Goal: Register for event/course

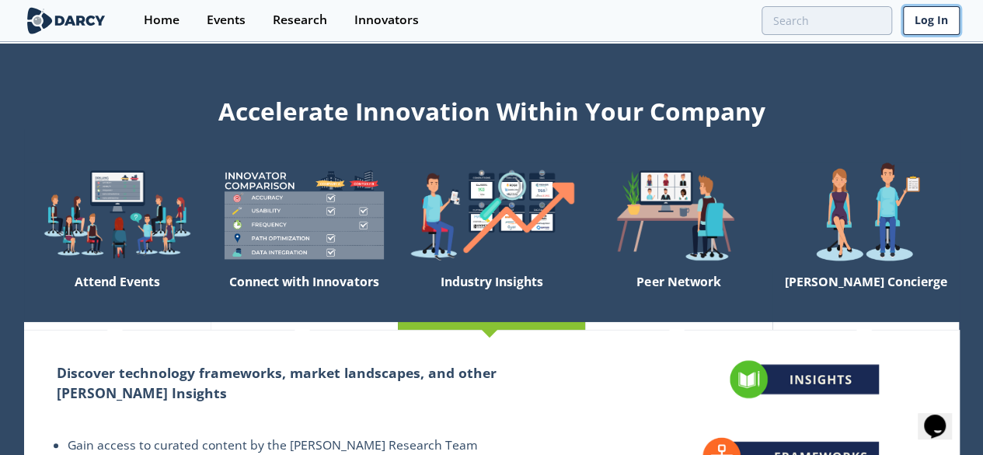
click at [958, 31] on link "Log In" at bounding box center [931, 20] width 57 height 29
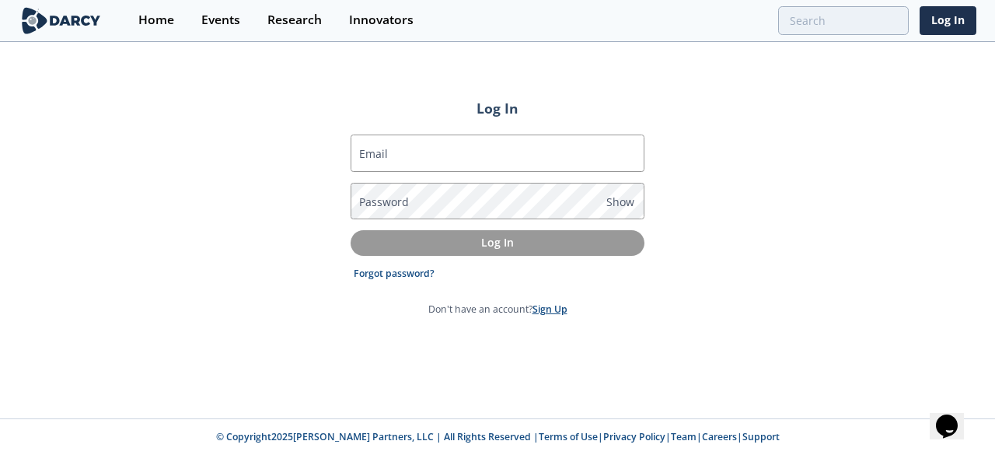
click at [549, 310] on link "Sign Up" at bounding box center [549, 308] width 35 height 13
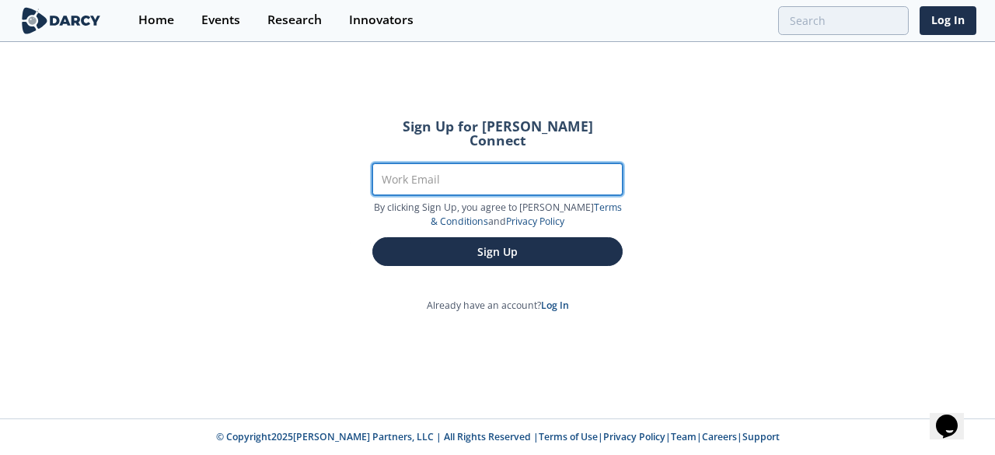
click at [434, 170] on input "Work Email" at bounding box center [497, 179] width 250 height 32
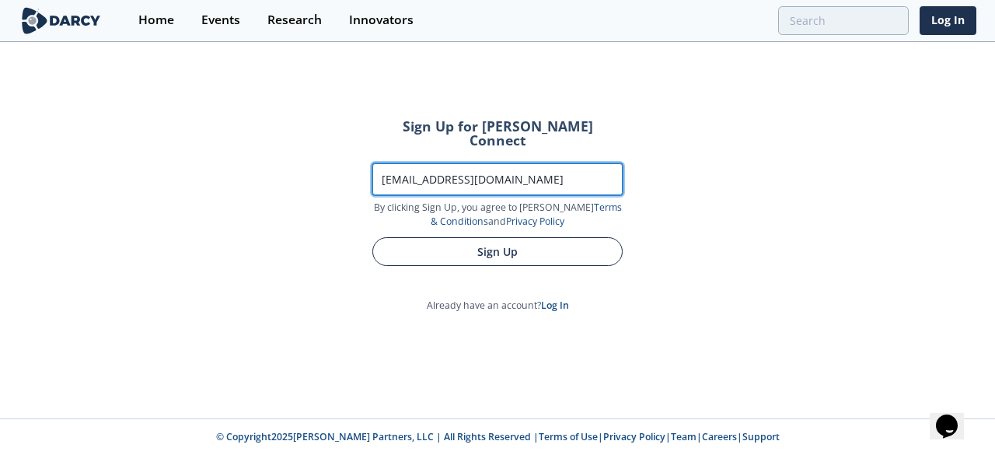
type input "[EMAIL_ADDRESS][DOMAIN_NAME]"
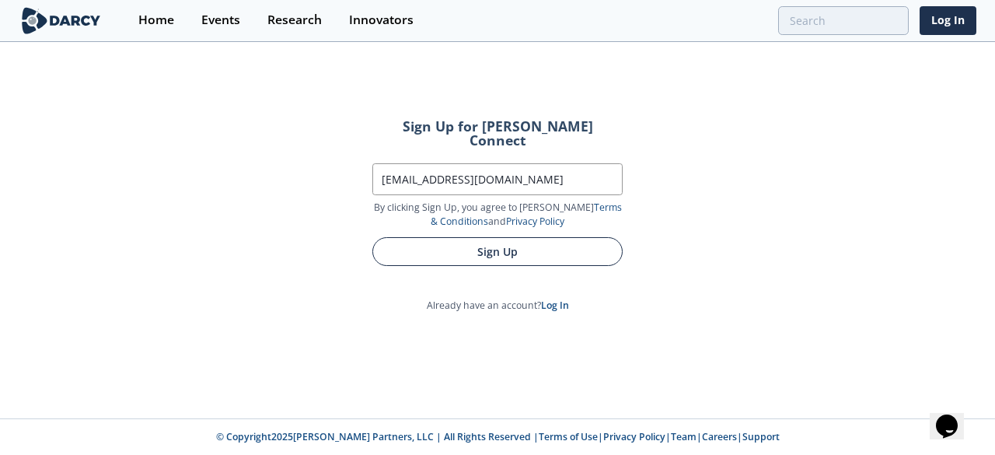
click at [458, 237] on button "Sign Up" at bounding box center [497, 251] width 250 height 29
click at [527, 239] on button "Sign Up" at bounding box center [497, 251] width 250 height 29
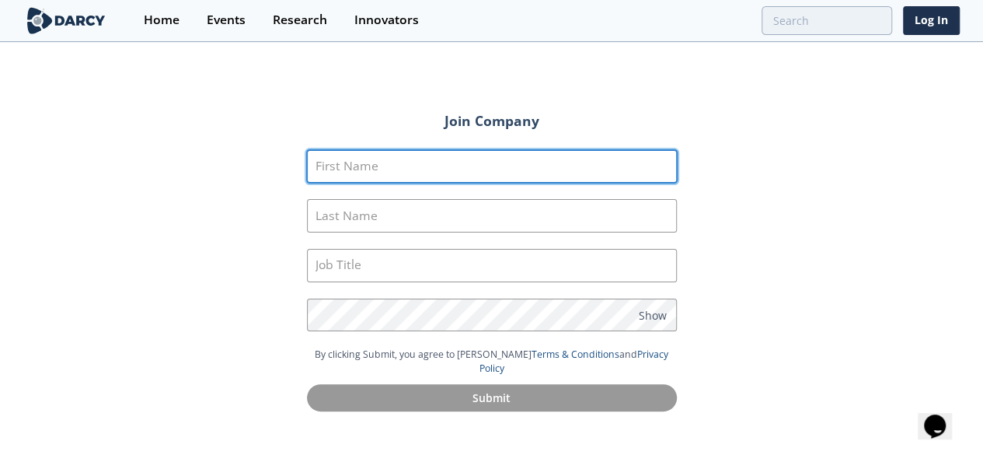
click at [494, 172] on input "First Name" at bounding box center [492, 166] width 370 height 33
type input "Emily"
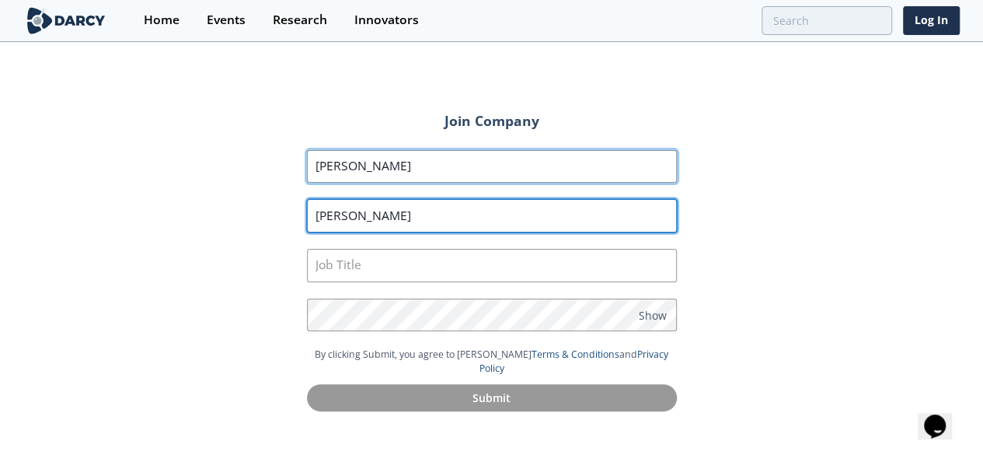
type input "Sherret"
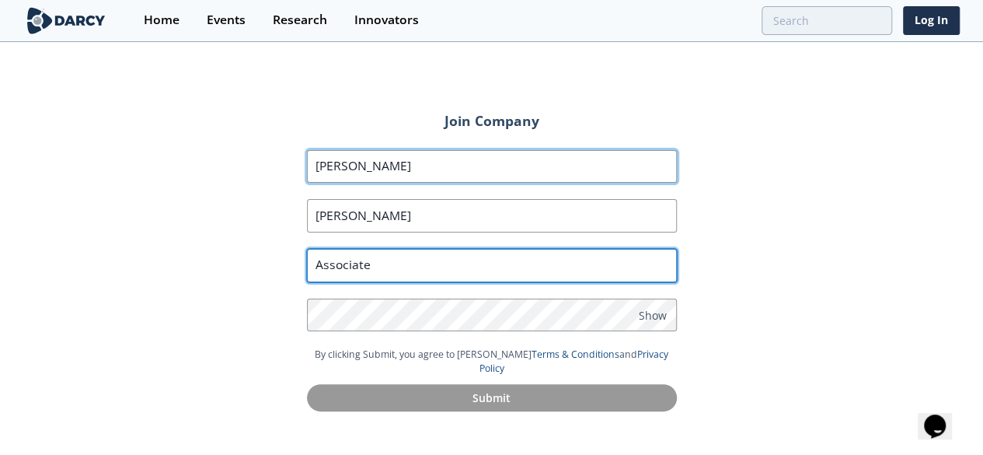
type input "Associate"
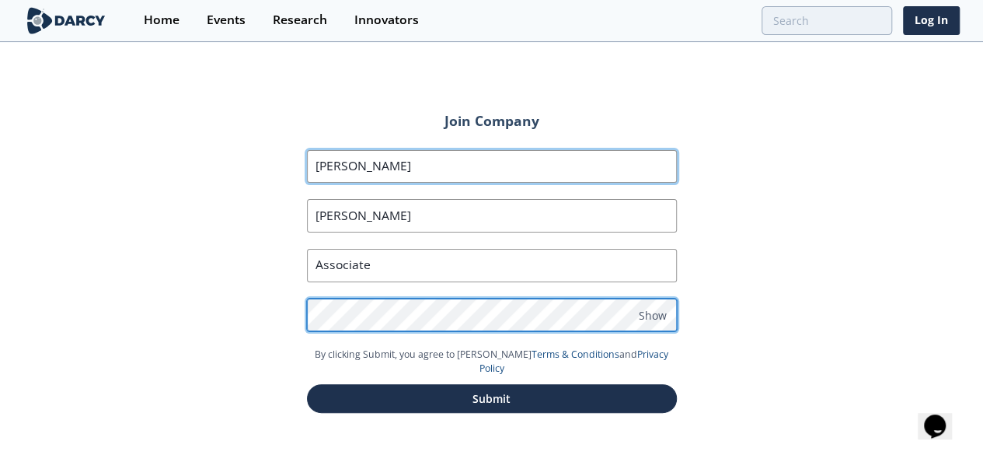
click at [307, 384] on button "Submit" at bounding box center [492, 398] width 370 height 29
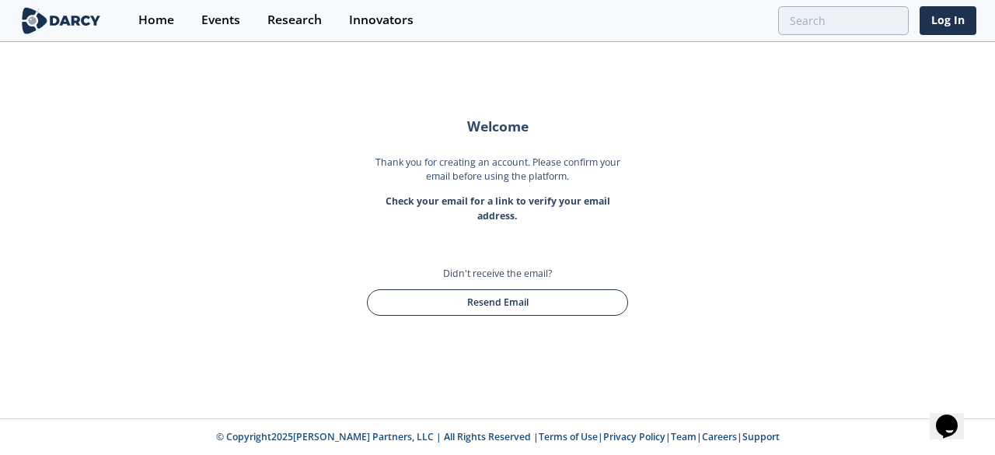
click at [524, 300] on button "Resend Email" at bounding box center [497, 302] width 261 height 26
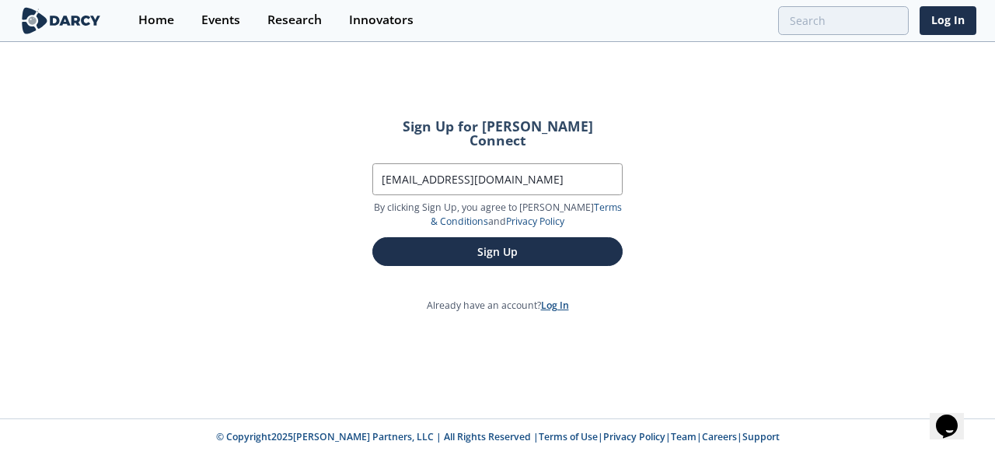
click at [567, 298] on link "Log In" at bounding box center [555, 304] width 28 height 13
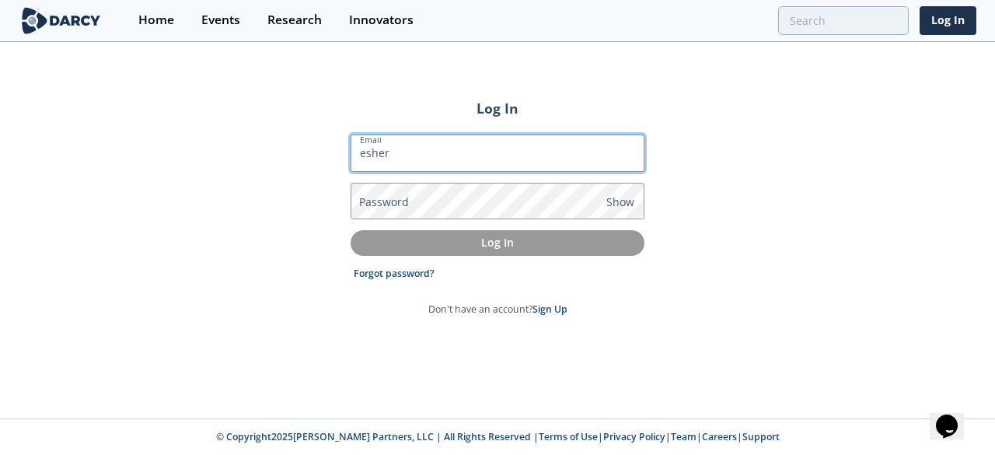
type input "[EMAIL_ADDRESS][DOMAIN_NAME]"
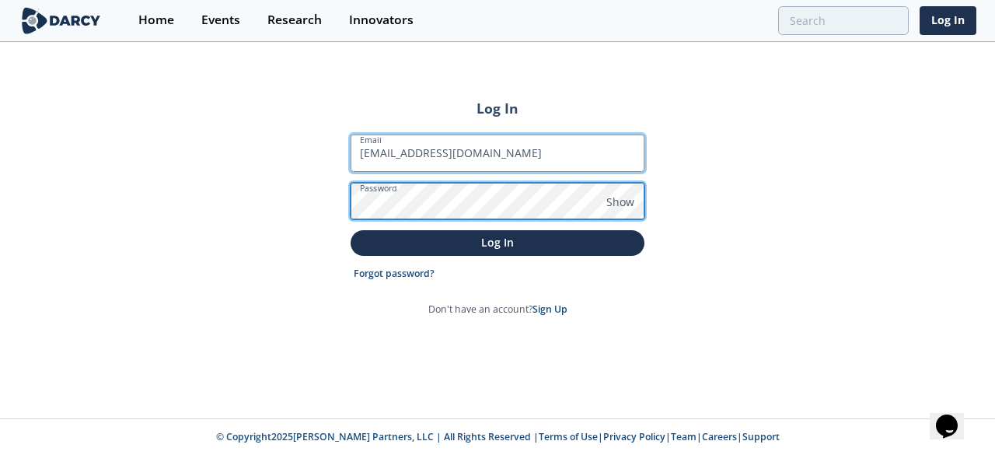
click at [350, 230] on button "Log In" at bounding box center [497, 243] width 294 height 26
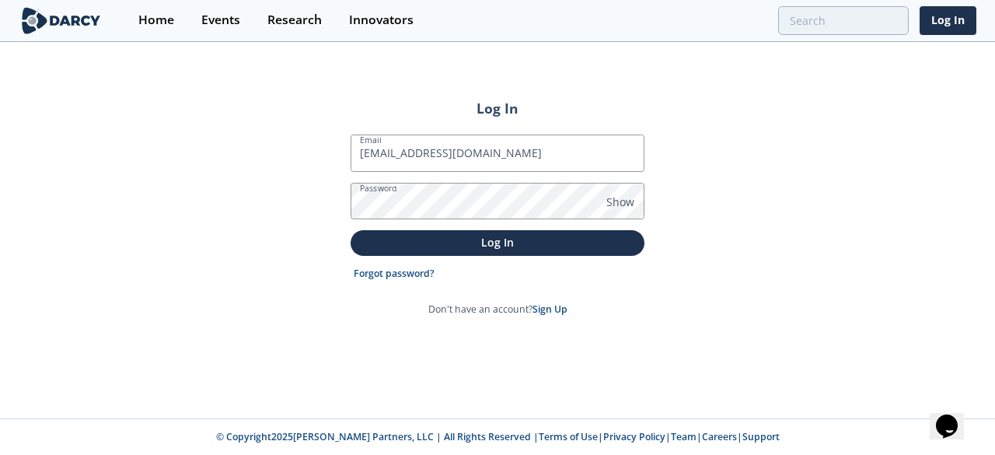
click at [350, 230] on button "Log In" at bounding box center [497, 243] width 294 height 26
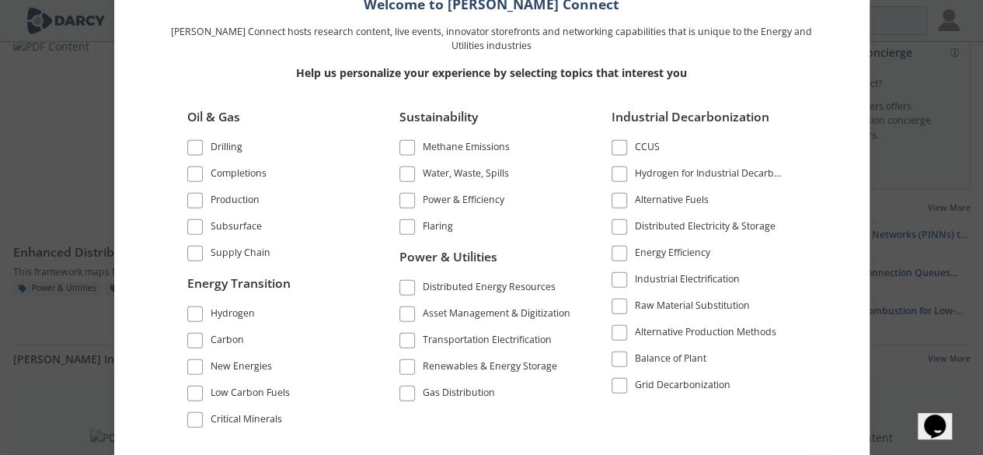
scroll to position [28, 0]
click at [407, 200] on span at bounding box center [407, 199] width 11 height 11
click at [194, 309] on span at bounding box center [195, 314] width 11 height 11
click at [190, 340] on span at bounding box center [195, 340] width 11 height 11
click at [193, 374] on label "New Energies" at bounding box center [274, 366] width 174 height 21
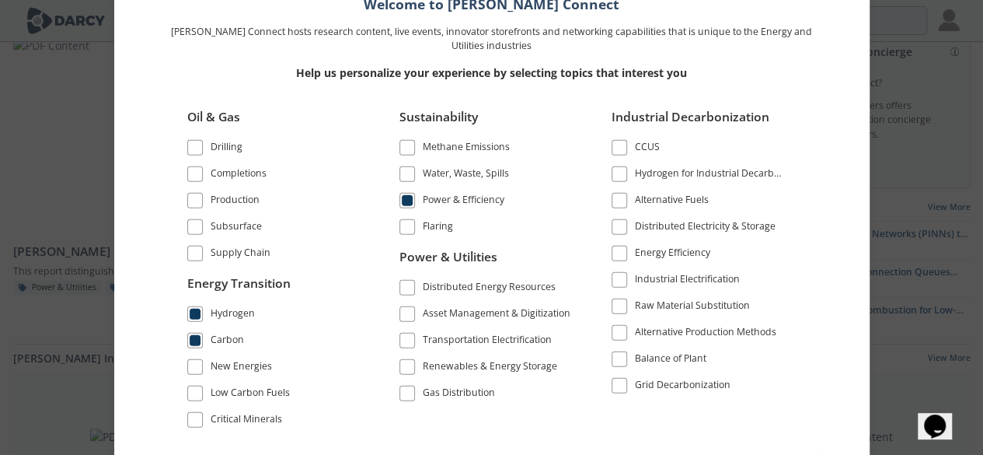
click at [197, 364] on span at bounding box center [195, 366] width 11 height 11
click at [199, 385] on span at bounding box center [195, 393] width 16 height 16
click at [409, 364] on span at bounding box center [407, 366] width 11 height 11
click at [408, 283] on span at bounding box center [407, 287] width 11 height 11
click at [409, 336] on span at bounding box center [407, 340] width 11 height 11
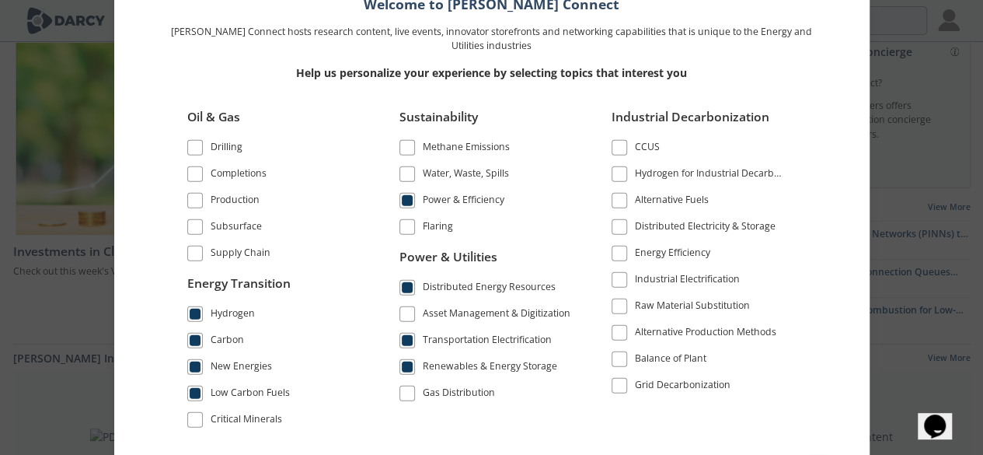
click at [626, 263] on label "Energy Efficiency" at bounding box center [699, 252] width 174 height 21
click at [623, 255] on span at bounding box center [619, 252] width 11 height 11
click at [620, 277] on span at bounding box center [619, 279] width 11 height 11
click at [617, 379] on span at bounding box center [619, 384] width 11 height 11
click at [615, 225] on span at bounding box center [619, 226] width 11 height 11
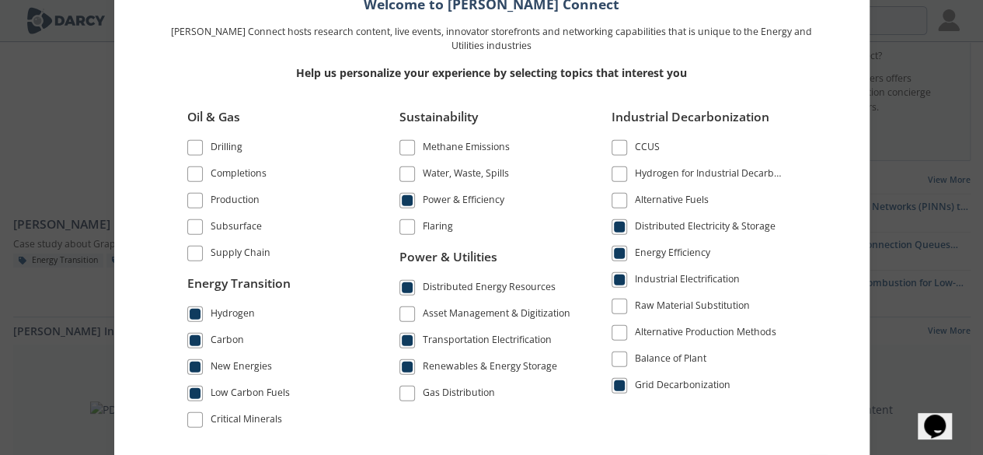
scroll to position [56, 0]
click at [406, 173] on span at bounding box center [407, 173] width 11 height 11
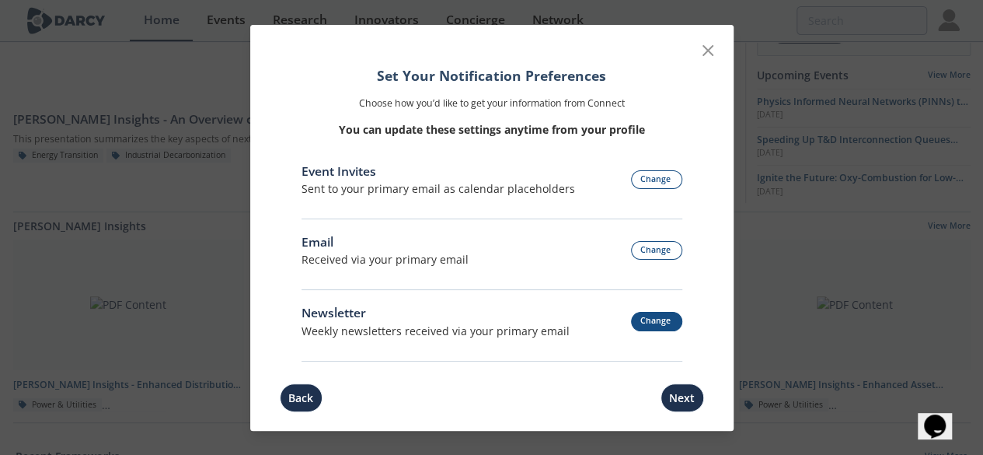
click at [653, 318] on button "Change" at bounding box center [656, 321] width 51 height 19
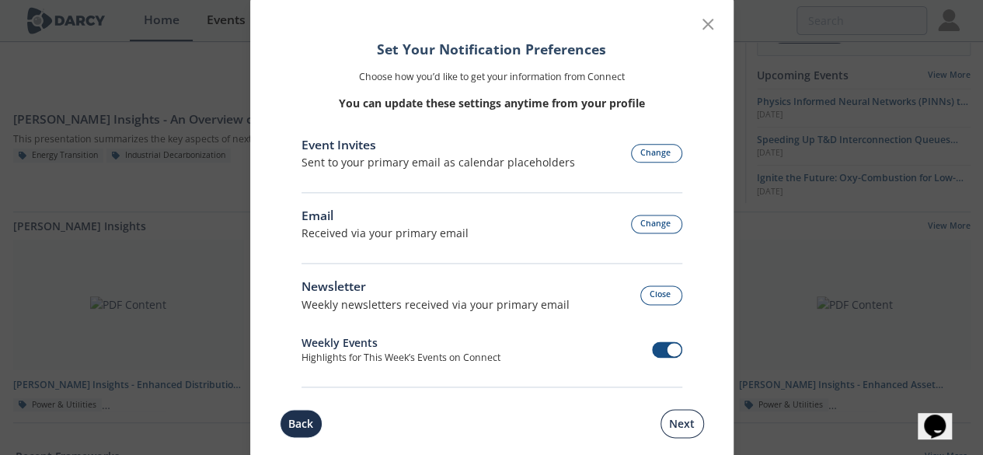
click at [671, 425] on button "Next" at bounding box center [683, 423] width 44 height 29
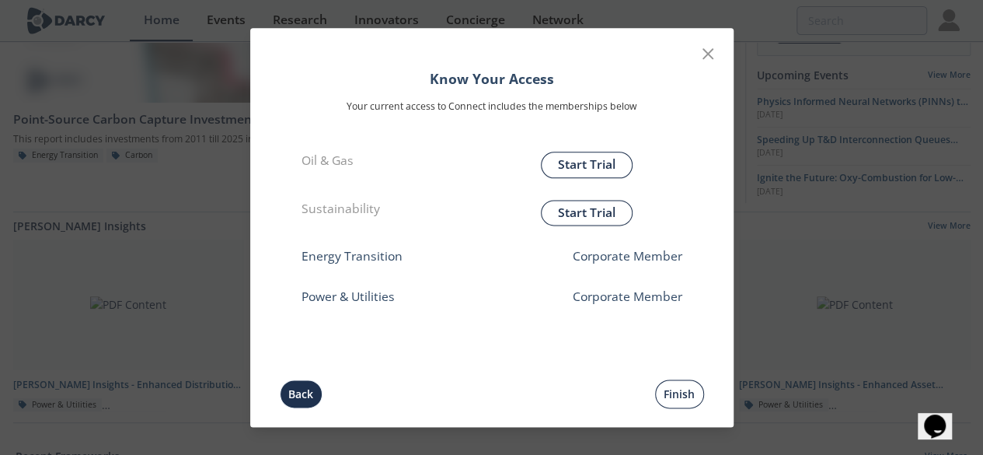
click at [678, 386] on button "Finish" at bounding box center [679, 393] width 49 height 29
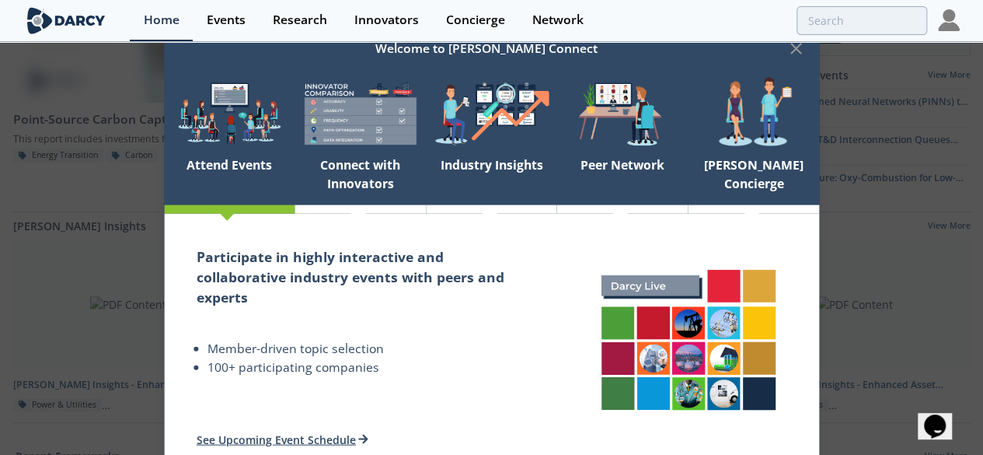
scroll to position [243, 0]
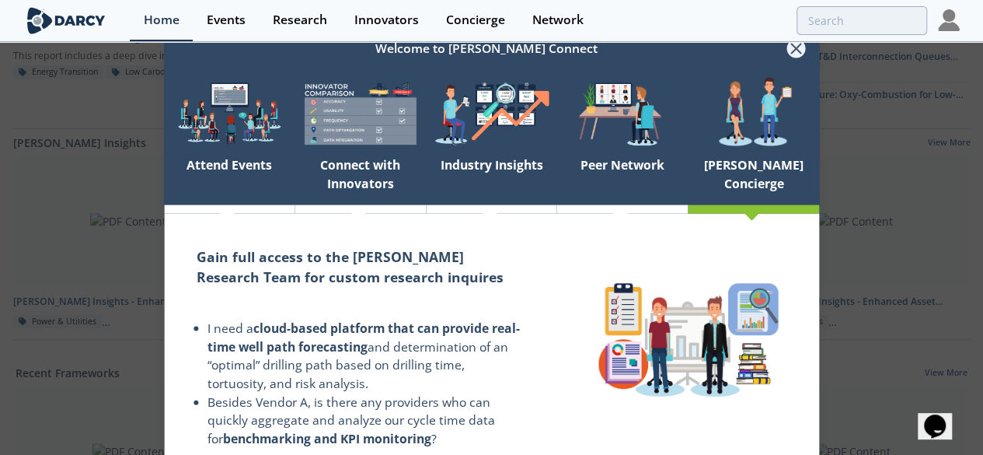
click at [790, 51] on icon at bounding box center [796, 49] width 19 height 19
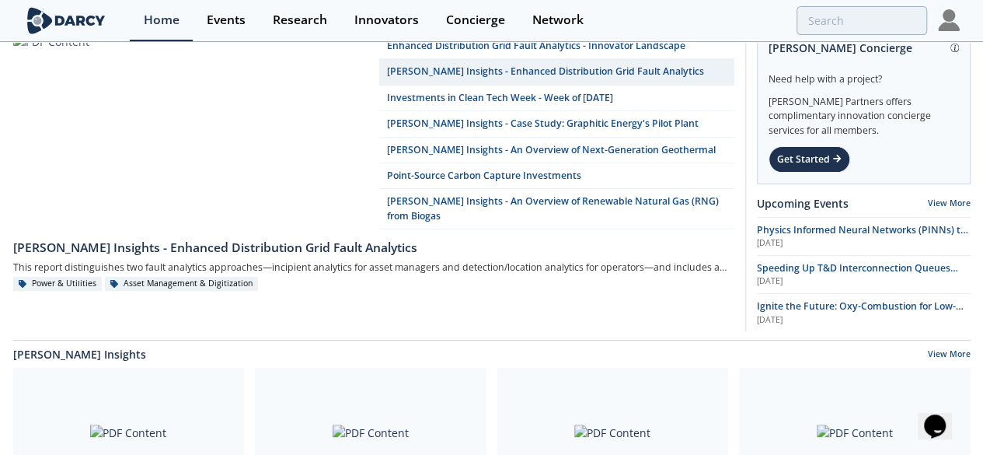
scroll to position [0, 0]
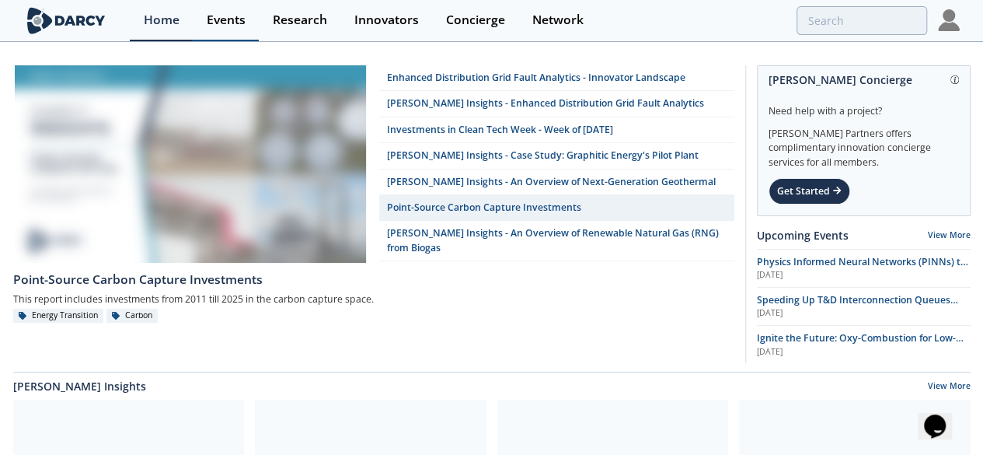
click at [202, 6] on link "Events" at bounding box center [226, 20] width 66 height 41
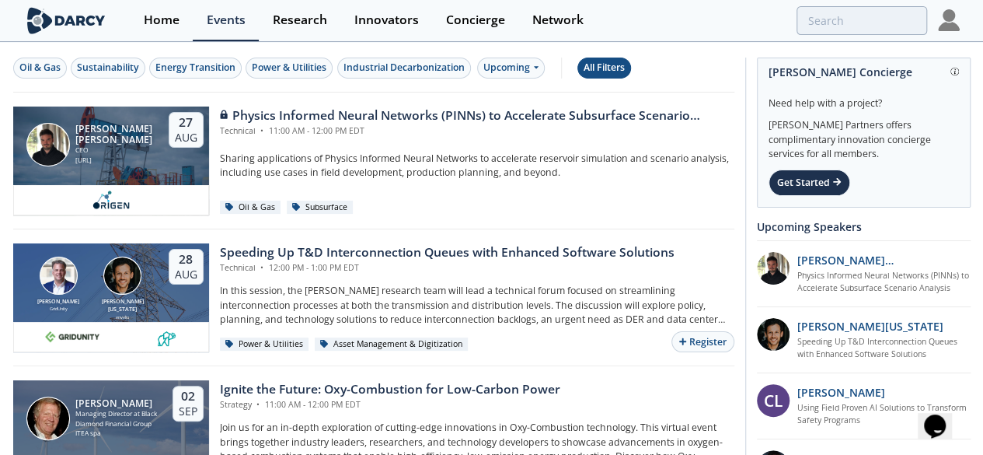
click at [598, 58] on button "All Filters" at bounding box center [604, 68] width 54 height 21
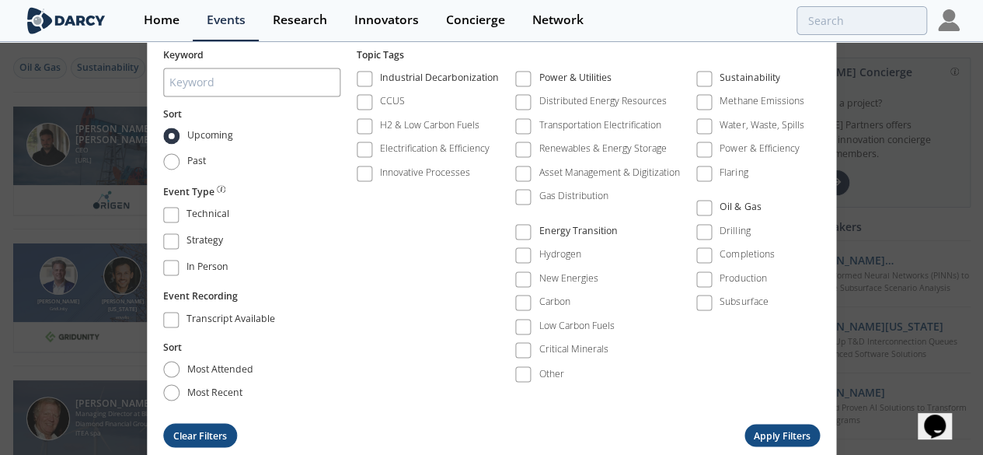
click at [206, 428] on button "Clear Filters" at bounding box center [200, 436] width 75 height 24
